Goal: Answer question/provide support: Share knowledge or assist other users

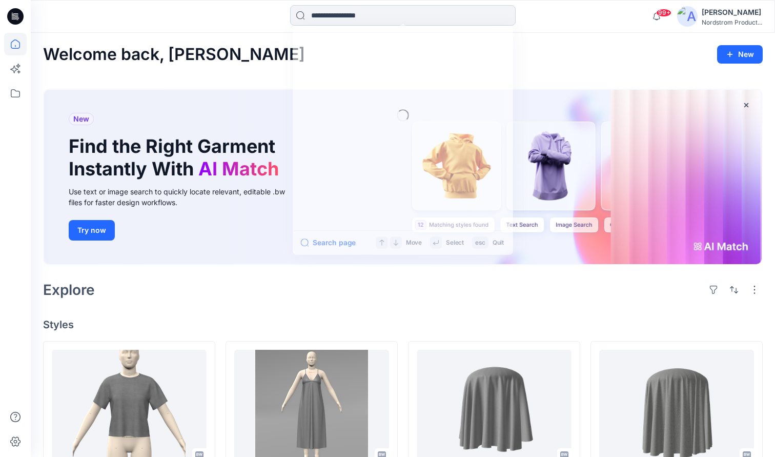
click at [399, 21] on input at bounding box center [403, 15] width 226 height 21
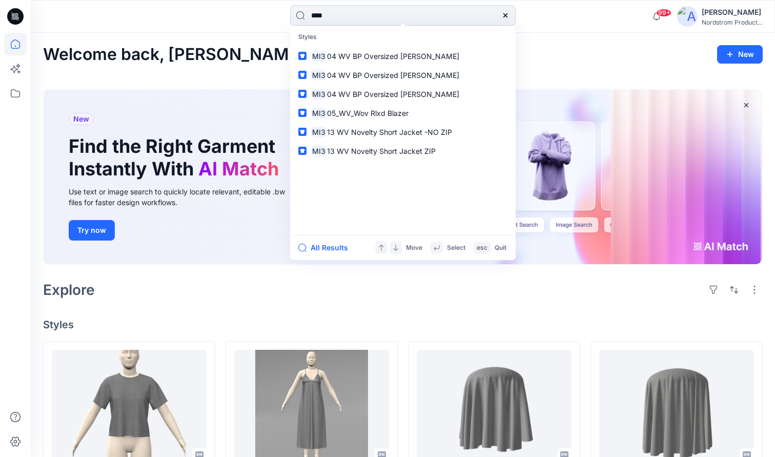
type input "*****"
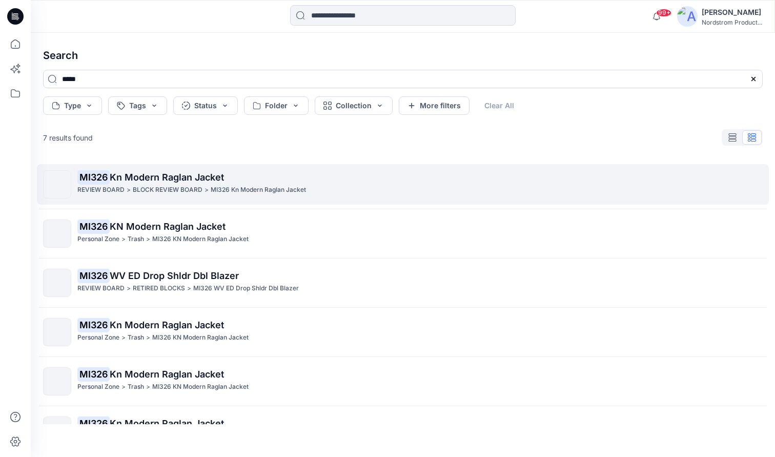
click at [170, 176] on span "Kn Modern Raglan Jacket" at bounding box center [167, 177] width 114 height 11
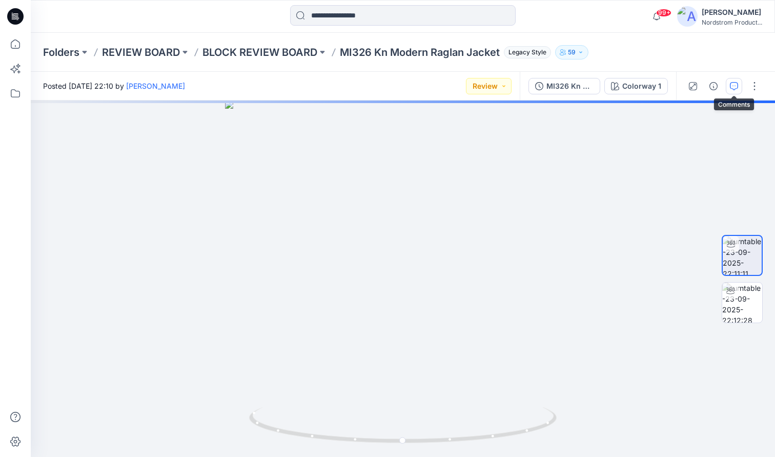
click at [731, 85] on icon "button" at bounding box center [734, 86] width 8 height 8
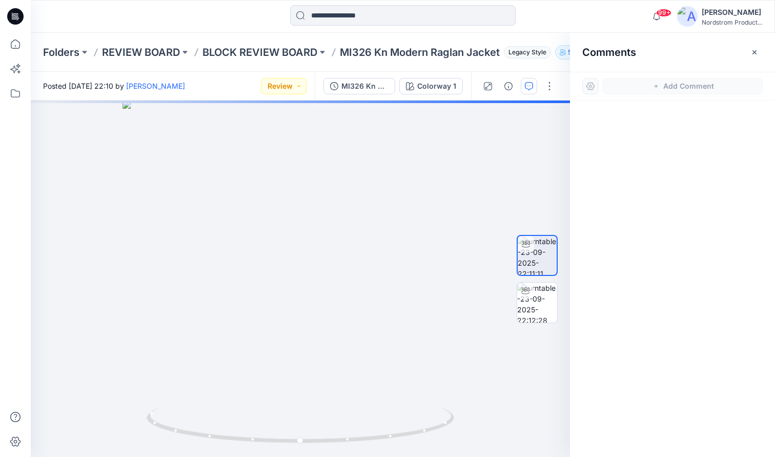
click at [656, 86] on icon "button" at bounding box center [656, 87] width 4 height 4
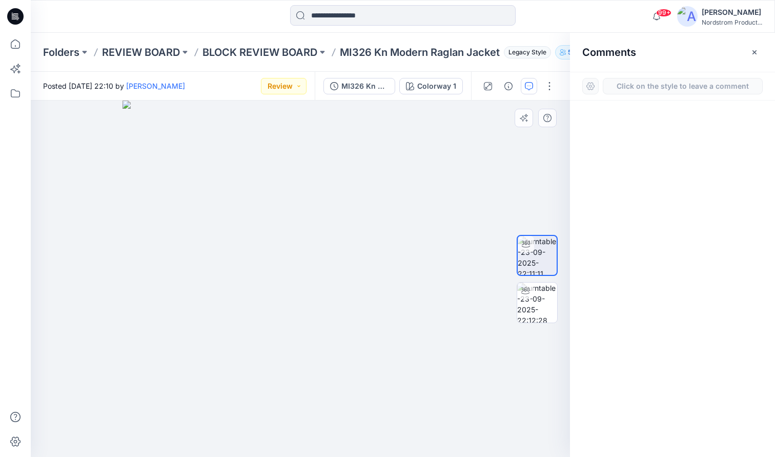
click at [381, 189] on div "1" at bounding box center [300, 278] width 539 height 356
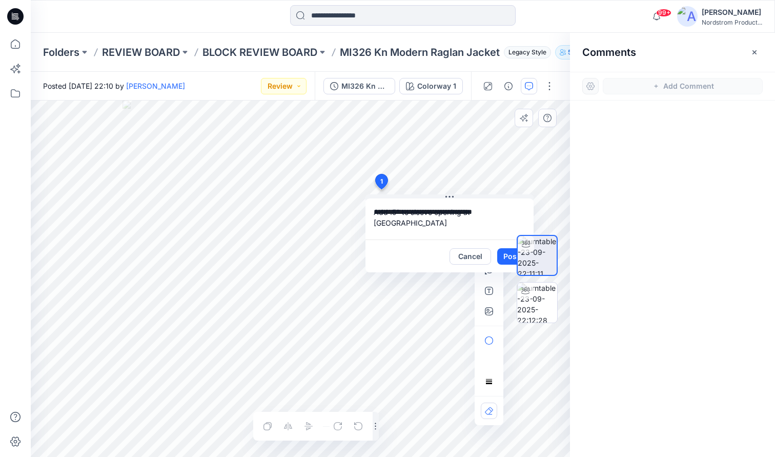
type textarea "**********"
click at [508, 255] on div at bounding box center [537, 278] width 66 height 231
click at [504, 256] on button "Post" at bounding box center [511, 256] width 28 height 16
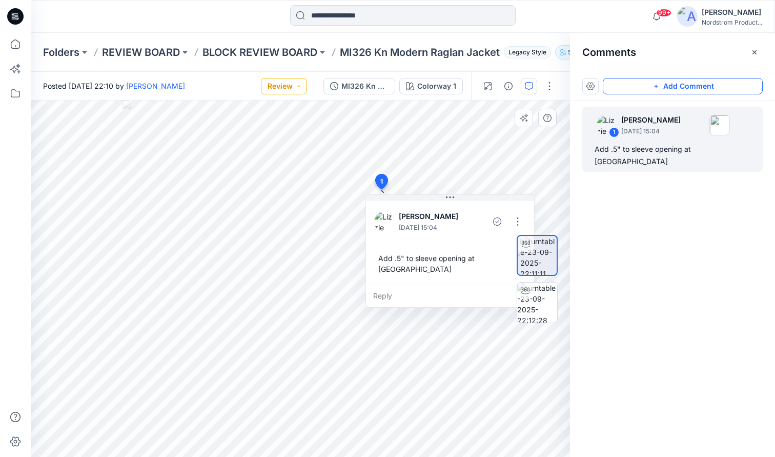
click at [301, 84] on button "Review" at bounding box center [284, 86] width 46 height 16
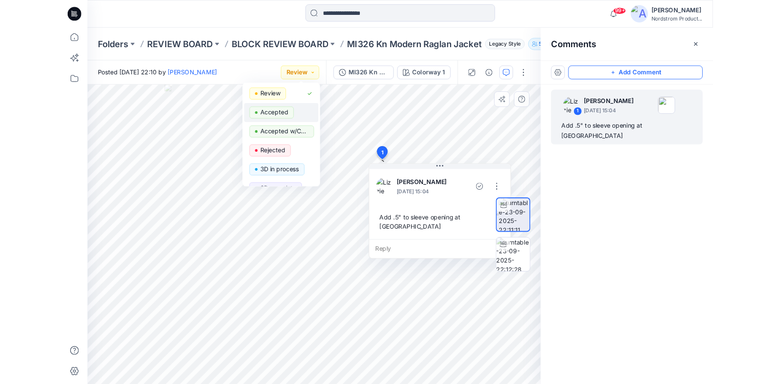
scroll to position [23, 0]
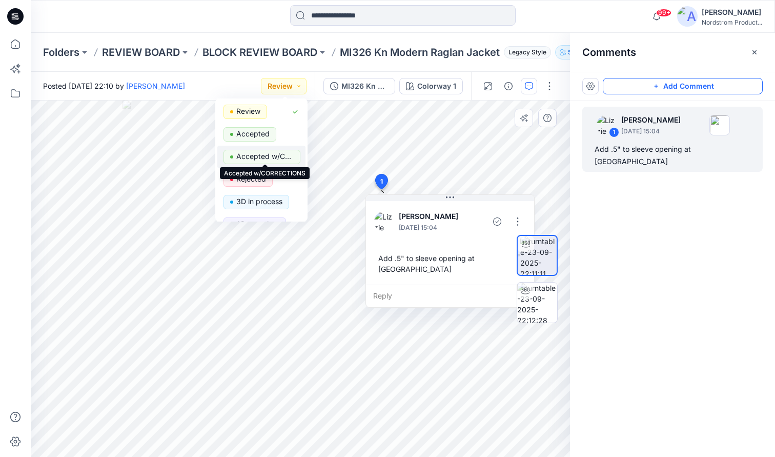
click at [263, 157] on p "Accepted w/CORRECTIONS" at bounding box center [264, 156] width 57 height 13
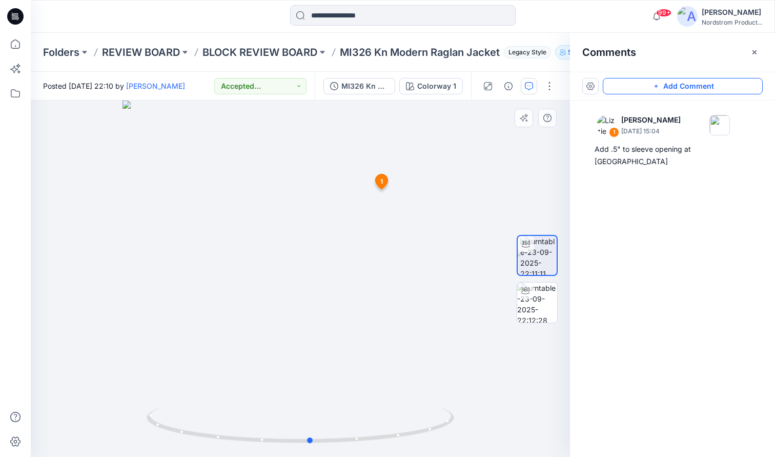
drag, startPoint x: 361, startPoint y: 331, endPoint x: 372, endPoint y: 326, distance: 11.5
click at [372, 326] on div at bounding box center [300, 278] width 539 height 356
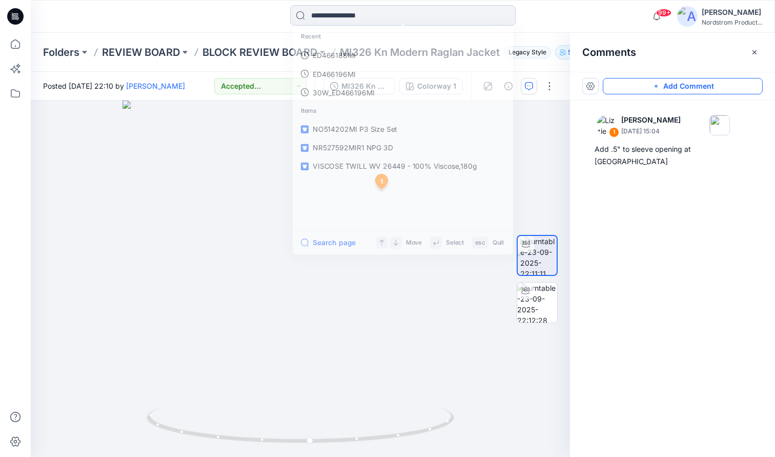
click at [360, 14] on input at bounding box center [403, 15] width 226 height 21
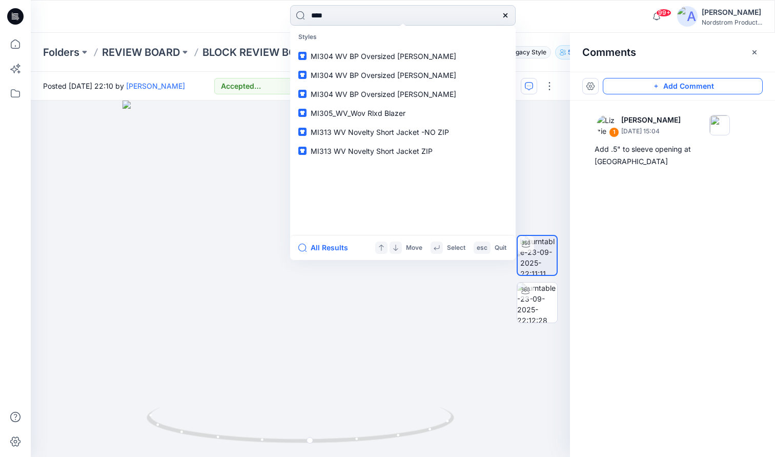
type input "*****"
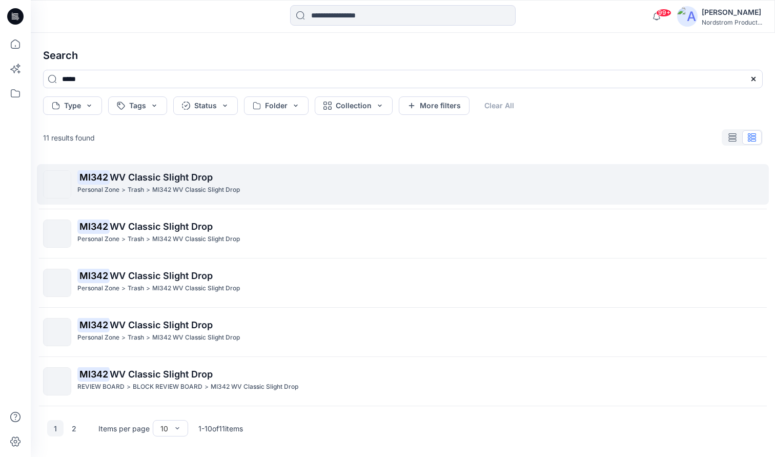
click at [223, 186] on p "MI342 WV Classic Slight Drop" at bounding box center [196, 190] width 88 height 11
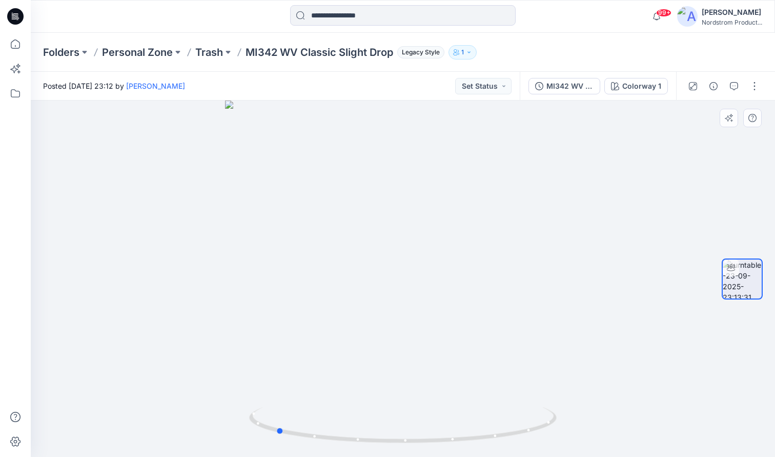
drag, startPoint x: 432, startPoint y: 310, endPoint x: 304, endPoint y: 309, distance: 127.1
click at [304, 309] on div at bounding box center [403, 278] width 744 height 356
click at [735, 83] on icon "button" at bounding box center [734, 86] width 8 height 8
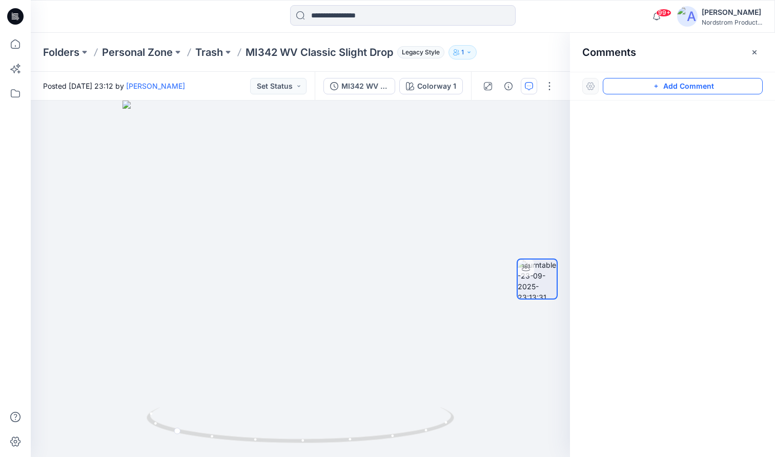
click at [677, 81] on button "Add Comment" at bounding box center [683, 86] width 160 height 16
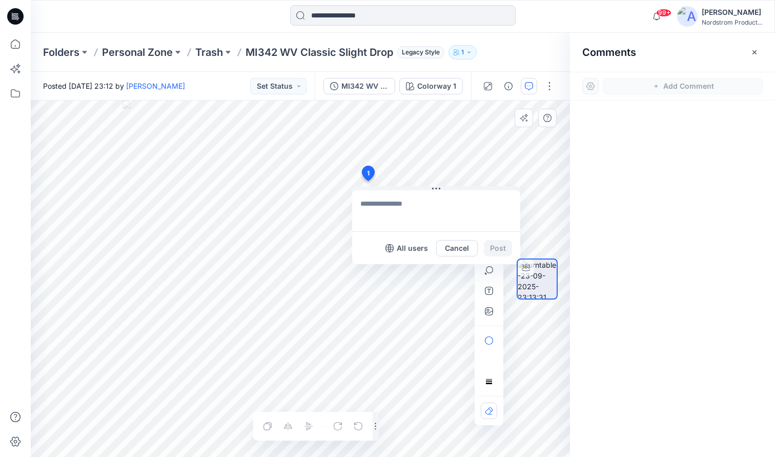
click at [367, 181] on div "1 All users Cancel Post Layer 1" at bounding box center [300, 278] width 539 height 356
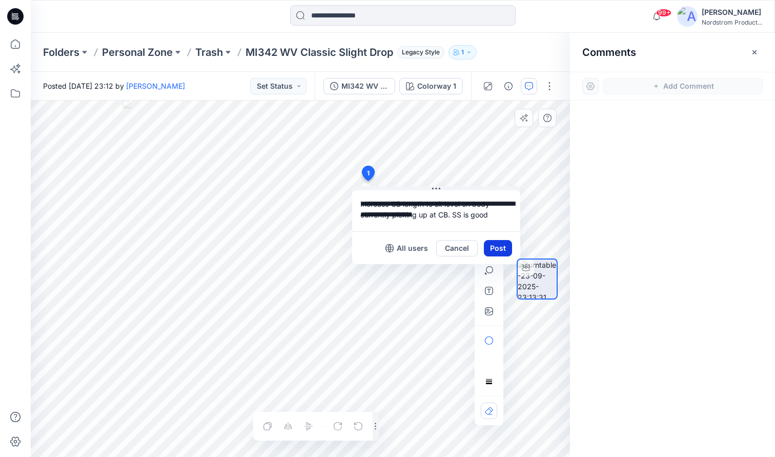
type textarea "**********"
click at [496, 247] on button "Post" at bounding box center [498, 248] width 28 height 16
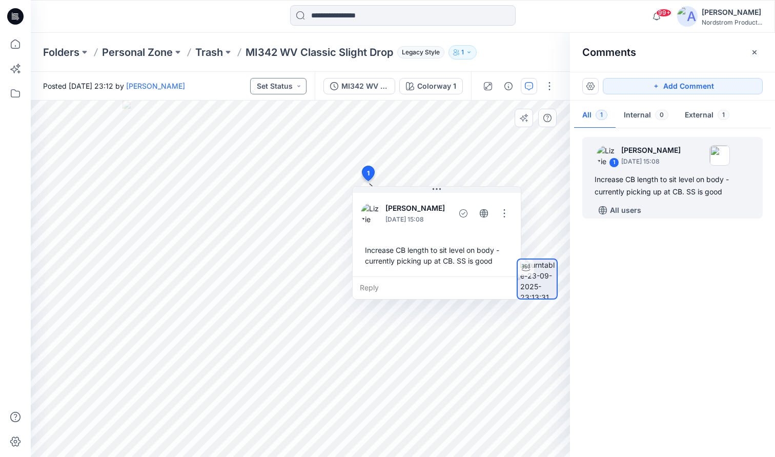
click at [296, 86] on button "Set Status" at bounding box center [278, 86] width 56 height 16
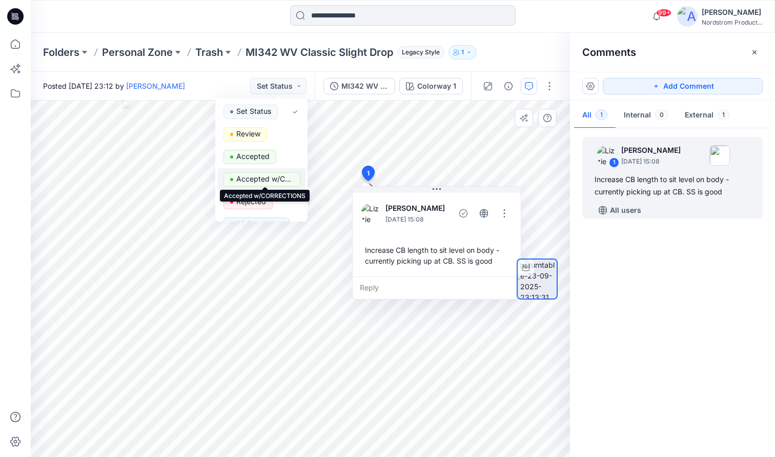
click at [277, 179] on p "Accepted w/CORRECTIONS" at bounding box center [264, 178] width 57 height 13
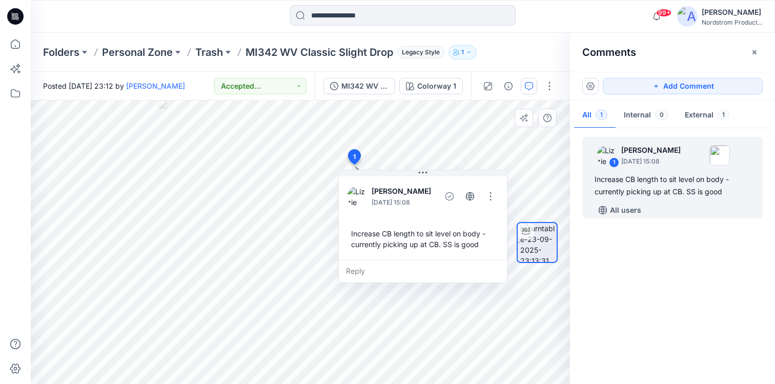
click at [271, 50] on p "MI342 WV Classic Slight Drop" at bounding box center [320, 52] width 148 height 14
click at [353, 12] on input at bounding box center [403, 15] width 226 height 21
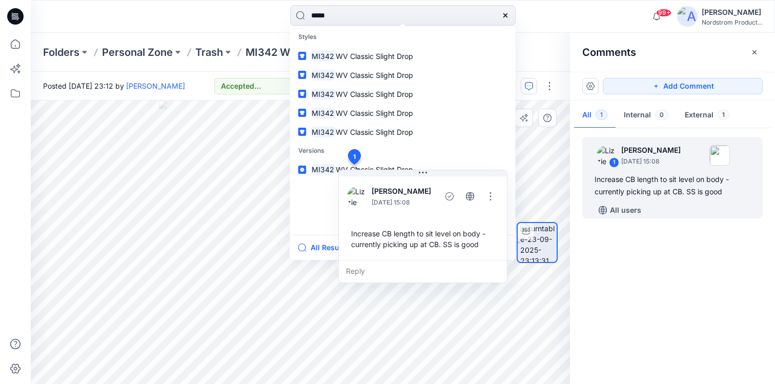
click at [353, 231] on div "Increase CB length to sit level on body - currently picking up at CB. SS is good" at bounding box center [423, 239] width 152 height 30
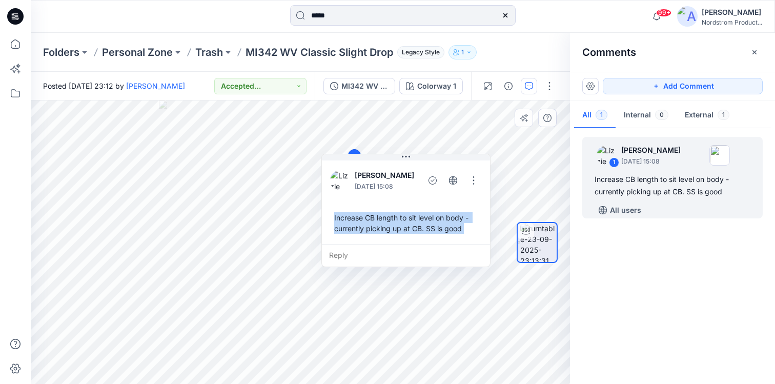
drag, startPoint x: 351, startPoint y: 230, endPoint x: 335, endPoint y: 216, distance: 20.7
click at [334, 214] on div "Increase CB length to sit level on body - currently picking up at CB. SS is good" at bounding box center [406, 223] width 152 height 30
copy div "Increase CB length to sit level on body - currently picking up at CB. SS is goo…"
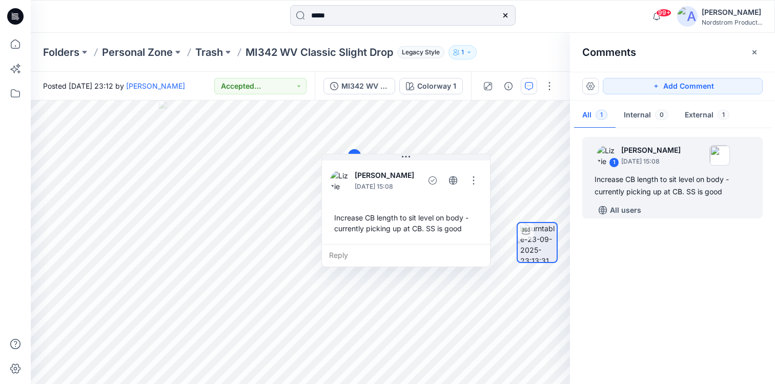
click at [358, 19] on input "*****" at bounding box center [403, 15] width 226 height 21
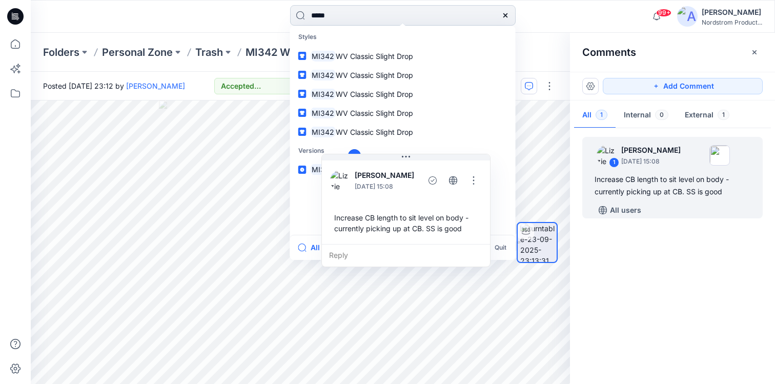
type input "******"
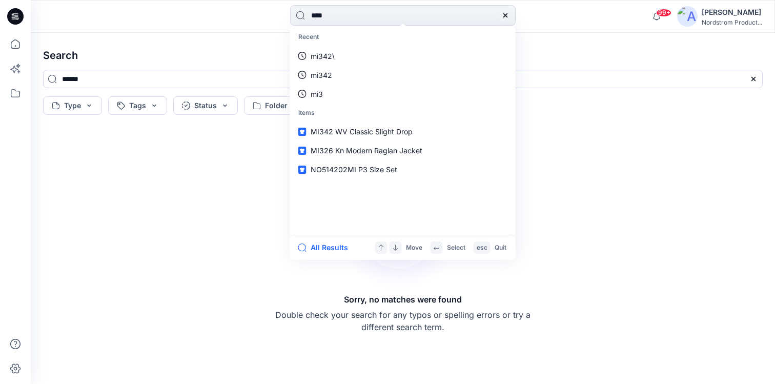
type input "*****"
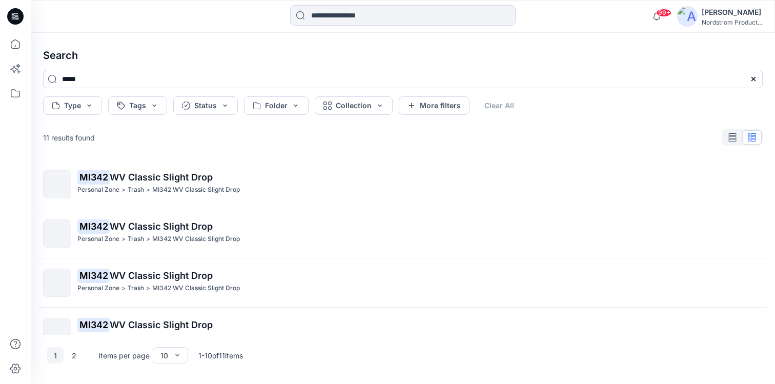
click at [24, 21] on div at bounding box center [15, 16] width 33 height 33
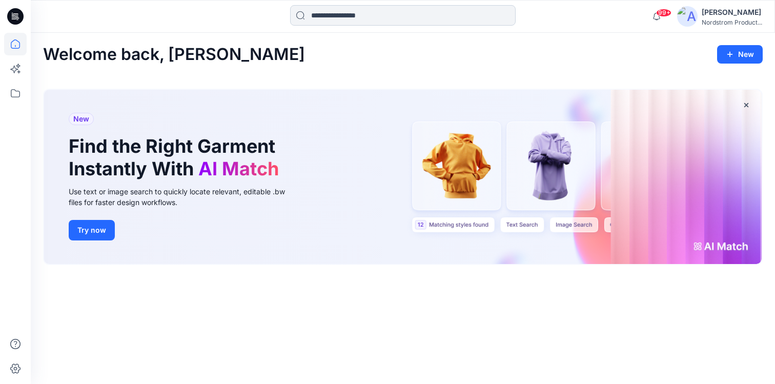
click at [342, 10] on input at bounding box center [403, 15] width 226 height 21
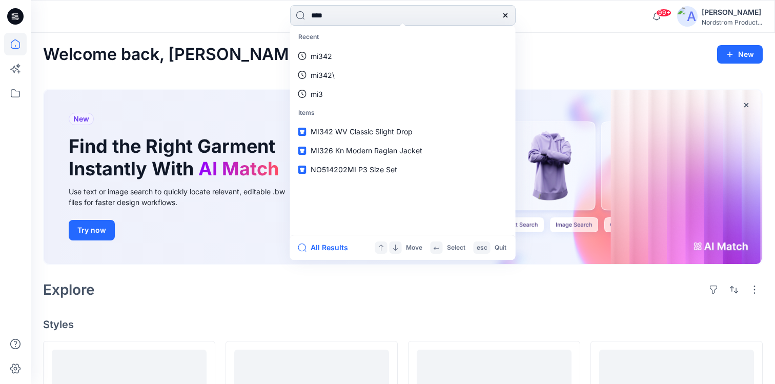
type input "*****"
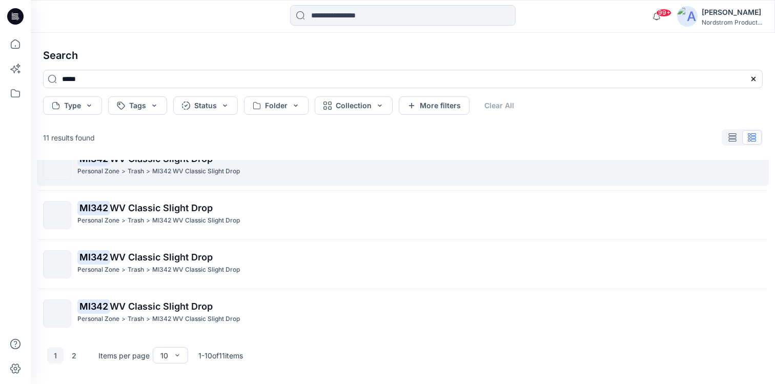
scroll to position [19, 0]
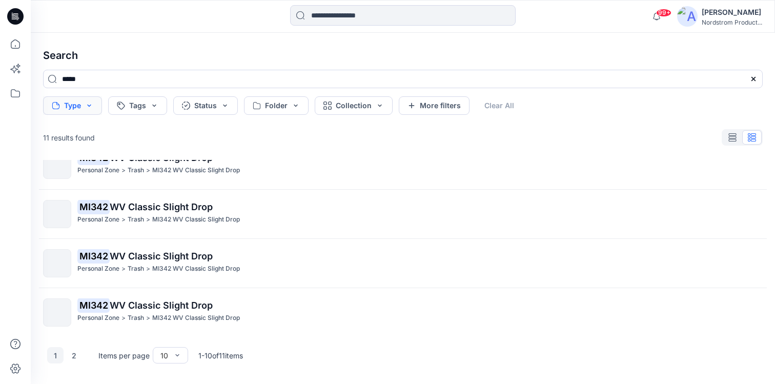
click at [69, 97] on button "Type" at bounding box center [72, 105] width 59 height 18
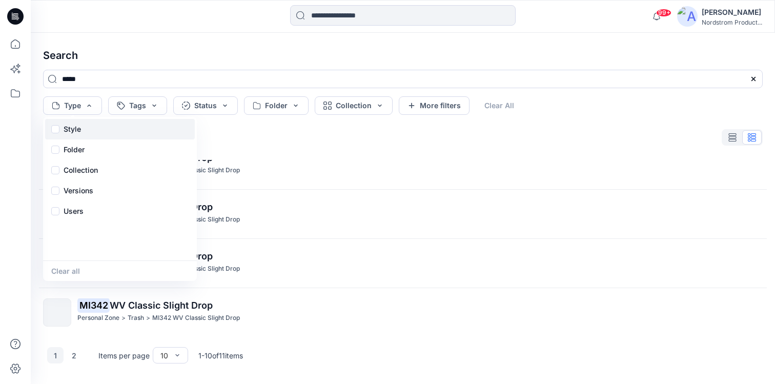
click at [68, 133] on p "Style" at bounding box center [72, 129] width 17 height 12
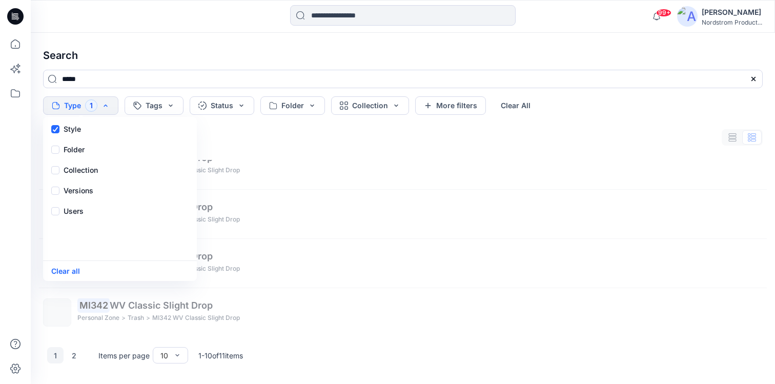
click at [136, 33] on div "Search ***** Type 1 Style Folder Collection Versions Users Clear all Tags Statu…" at bounding box center [403, 208] width 744 height 351
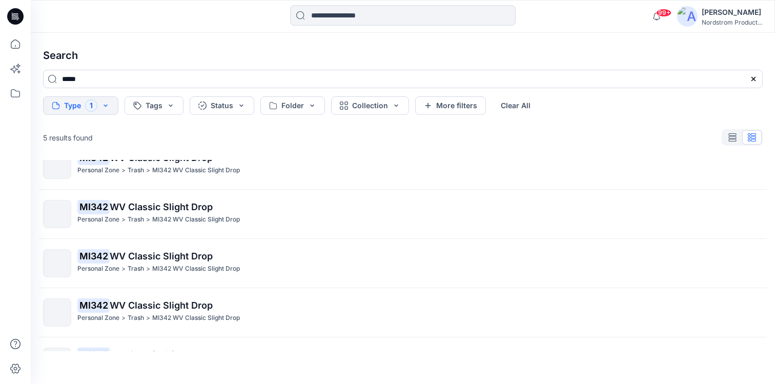
scroll to position [55, 0]
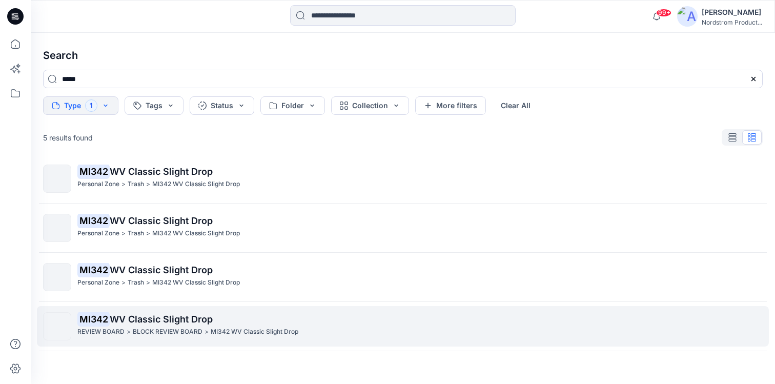
click at [241, 314] on p "MI342 WV Classic Slight Drop" at bounding box center [419, 319] width 685 height 14
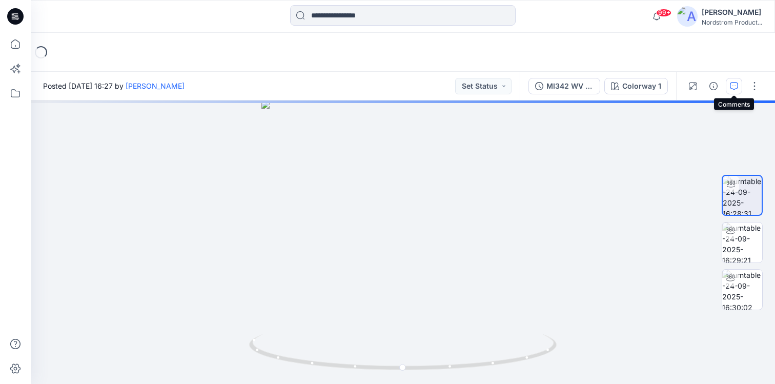
click at [736, 88] on icon "button" at bounding box center [734, 86] width 8 height 8
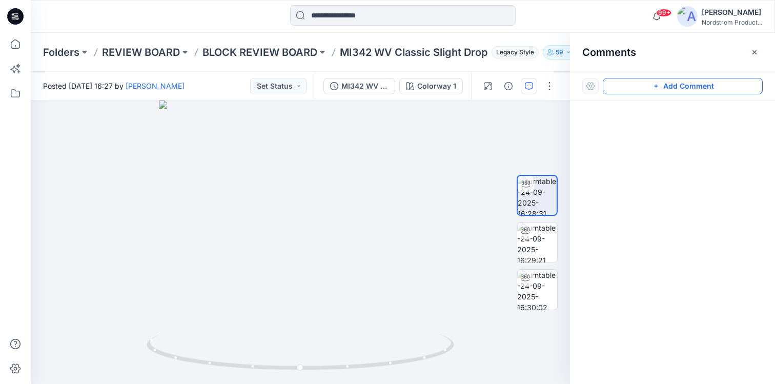
click at [649, 84] on button "Add Comment" at bounding box center [683, 86] width 160 height 16
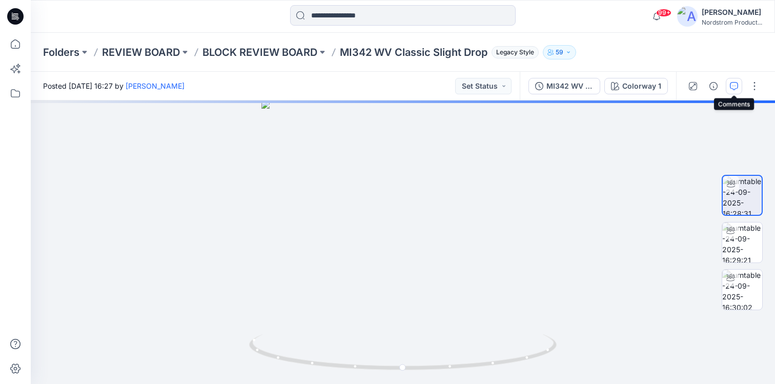
click at [737, 83] on icon "button" at bounding box center [734, 86] width 8 height 8
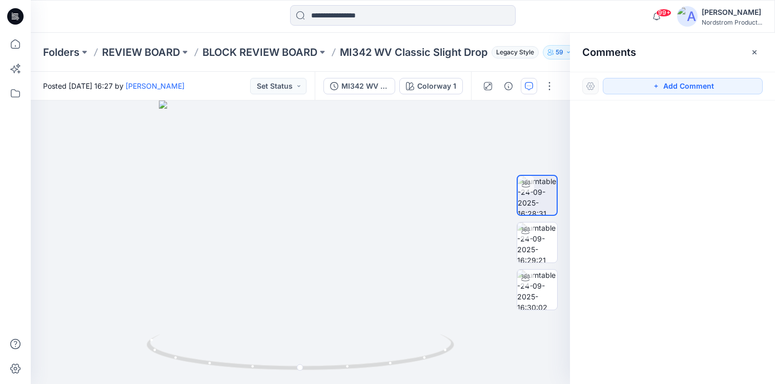
click at [591, 87] on div at bounding box center [590, 86] width 16 height 16
click at [650, 86] on button "Add Comment" at bounding box center [683, 86] width 160 height 16
click at [359, 154] on div "1" at bounding box center [300, 241] width 539 height 283
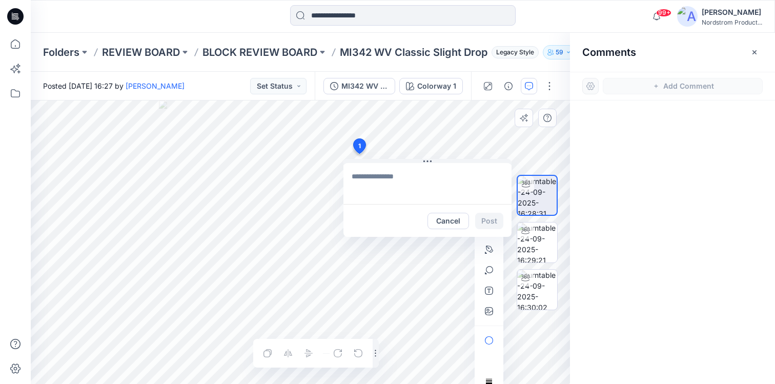
type textarea "**********"
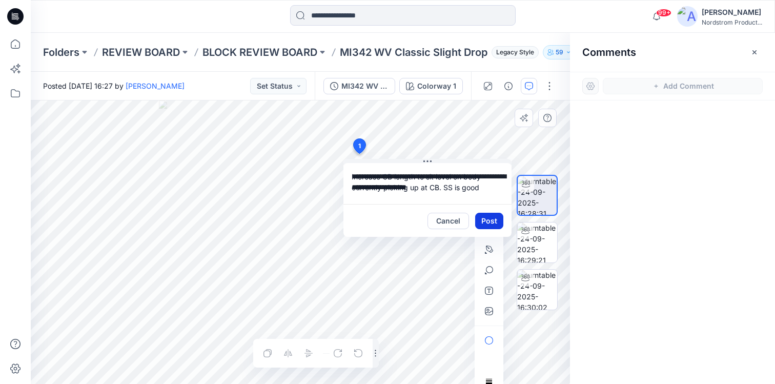
click at [493, 222] on button "Post" at bounding box center [489, 221] width 28 height 16
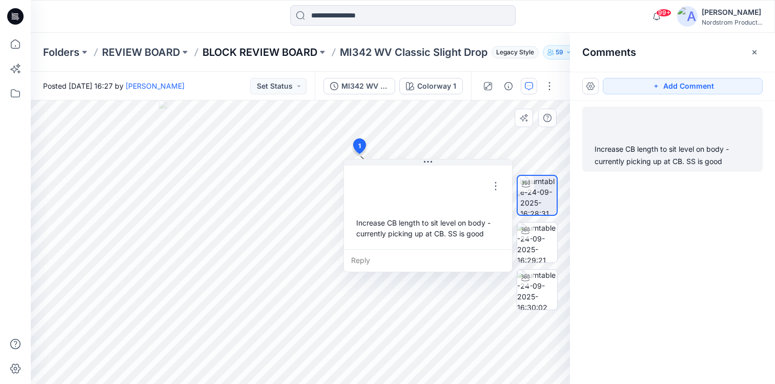
click at [282, 56] on p "BLOCK REVIEW BOARD" at bounding box center [259, 52] width 115 height 14
